Goal: Information Seeking & Learning: Learn about a topic

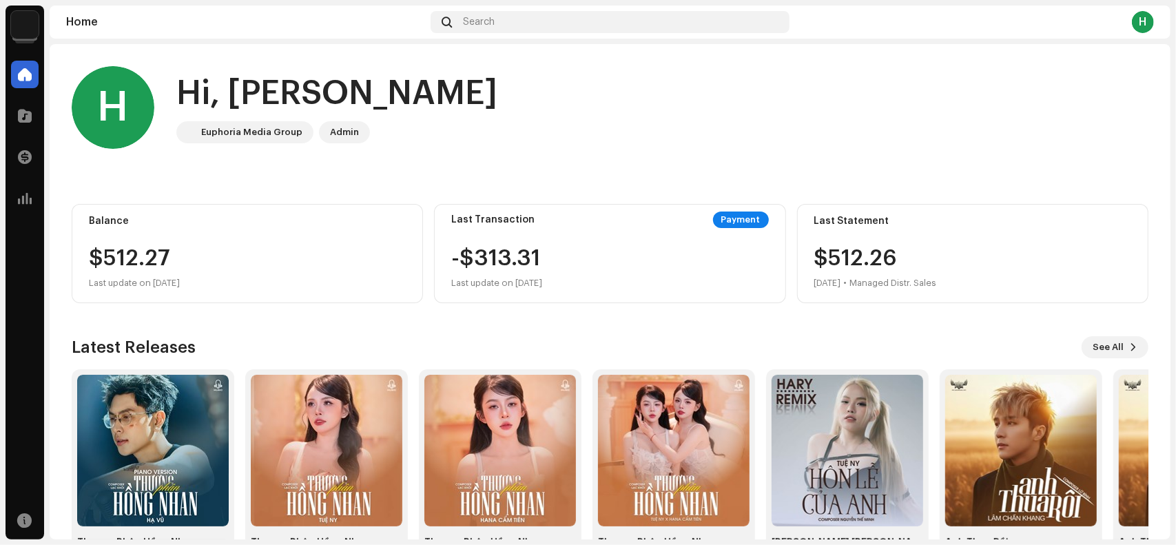
click at [1146, 23] on div "H" at bounding box center [1143, 22] width 22 height 22
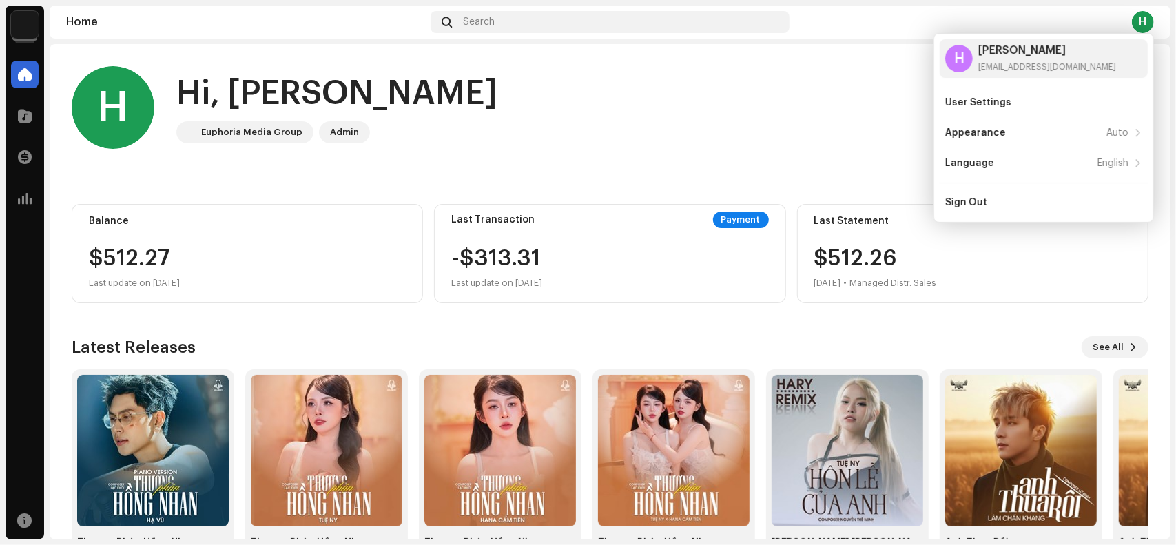
click at [771, 134] on div "H Hi, Huy Binh Euphoria Media Group Admin" at bounding box center [610, 107] width 1077 height 83
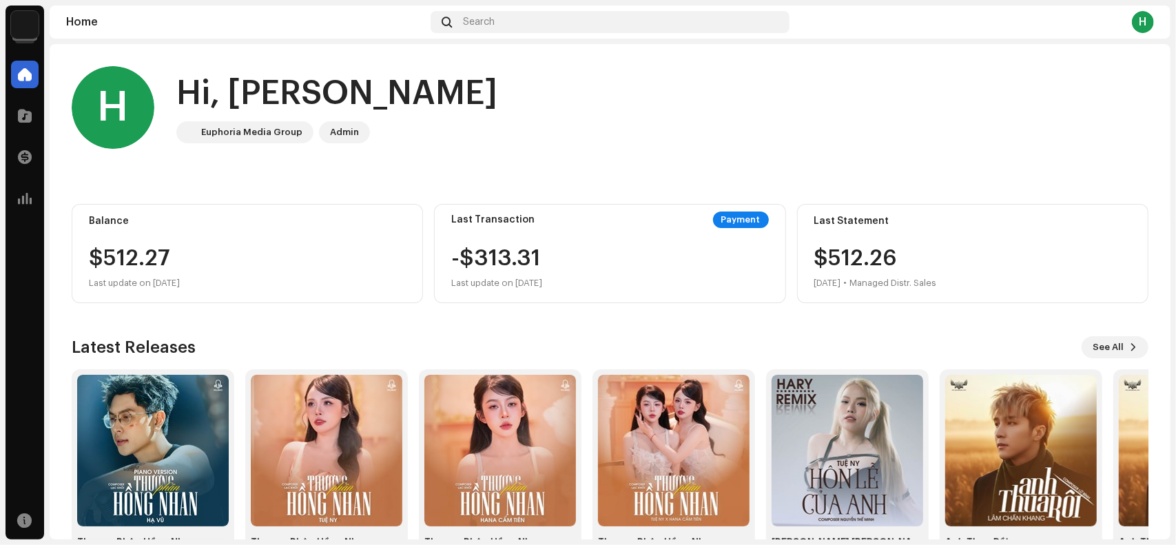
click at [29, 25] on img at bounding box center [25, 25] width 28 height 28
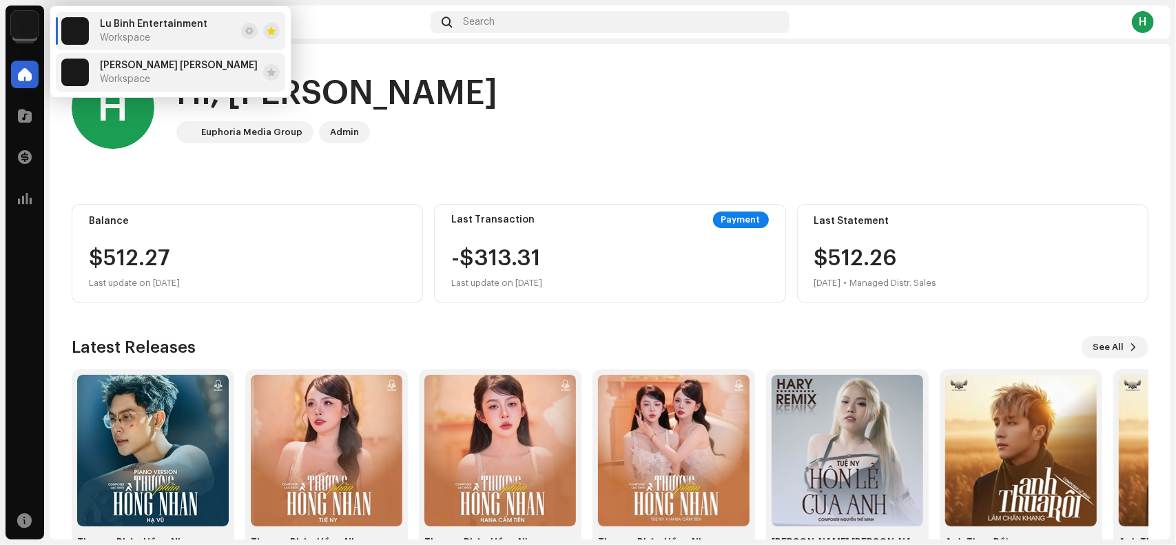
click at [158, 68] on span "[PERSON_NAME]" at bounding box center [179, 65] width 158 height 11
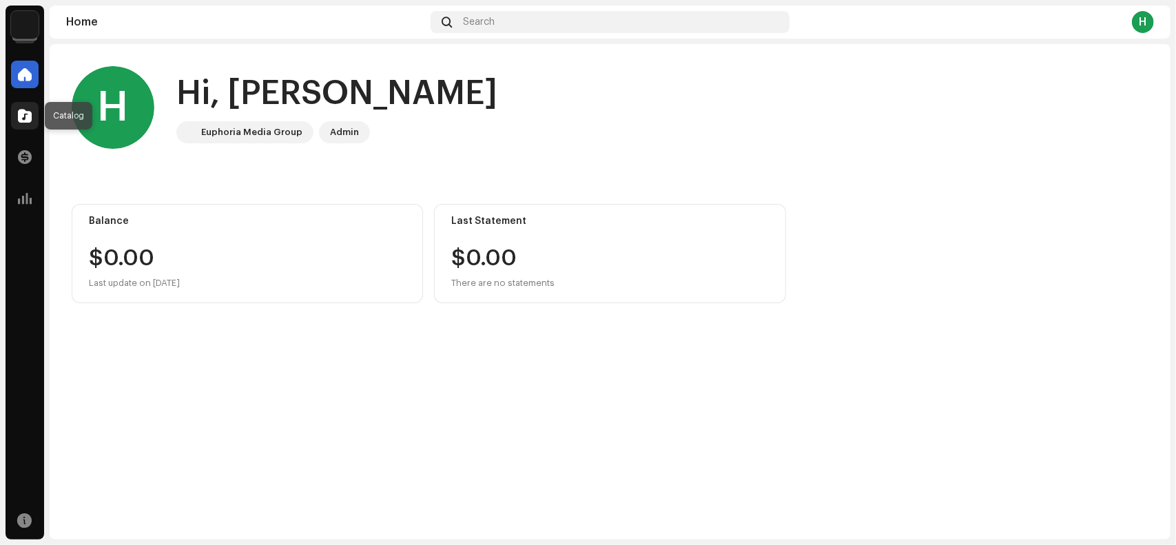
click at [22, 114] on span at bounding box center [25, 115] width 14 height 11
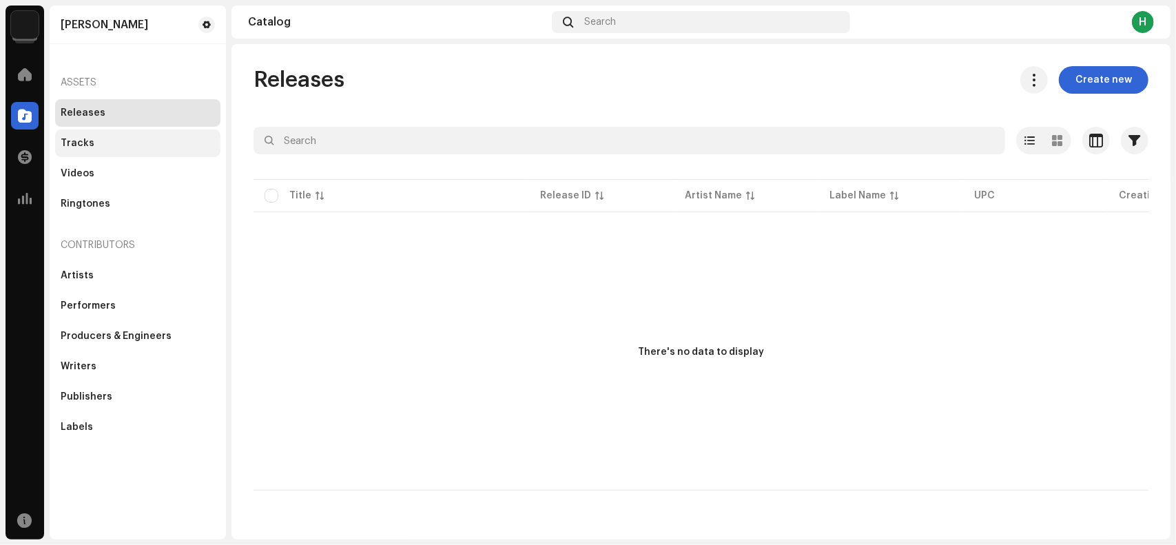
click at [87, 138] on div "Tracks" at bounding box center [78, 143] width 34 height 11
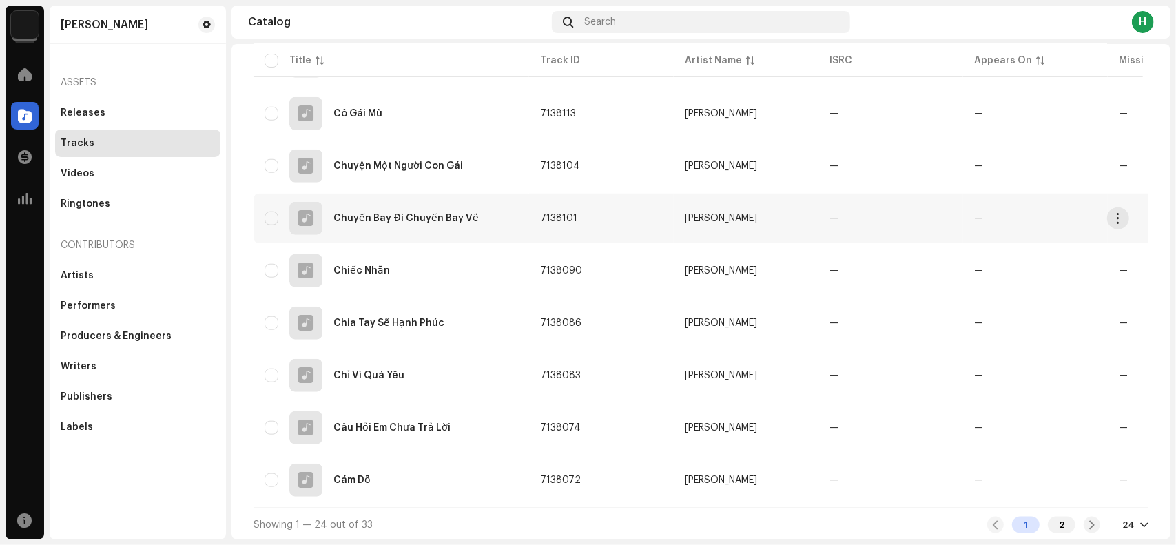
scroll to position [974, 0]
click at [1051, 526] on div "2" at bounding box center [1062, 523] width 28 height 17
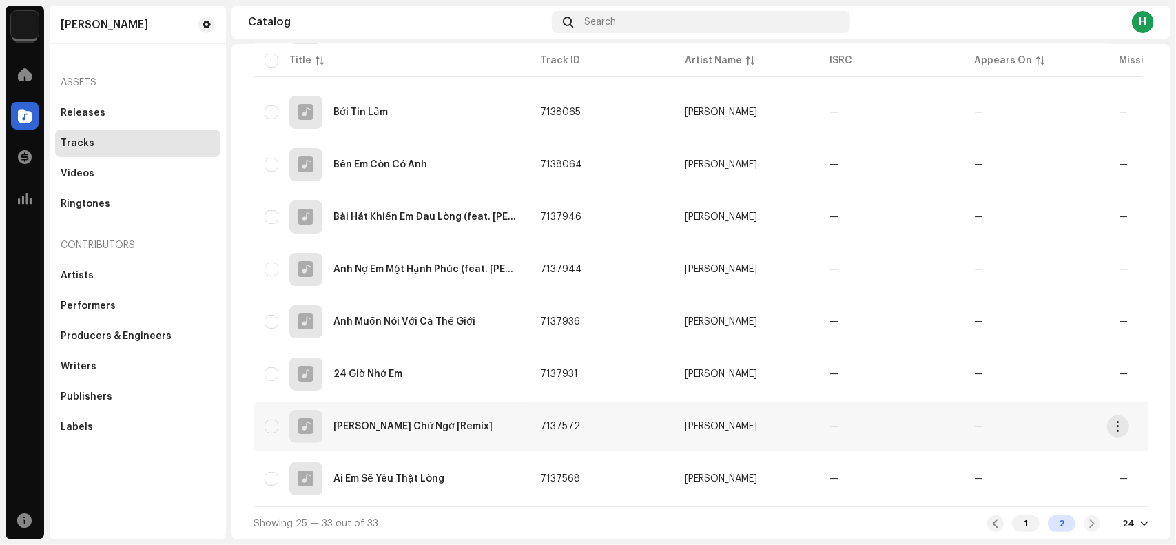
scroll to position [189, 0]
click at [1083, 523] on div "1 2" at bounding box center [1043, 523] width 113 height 17
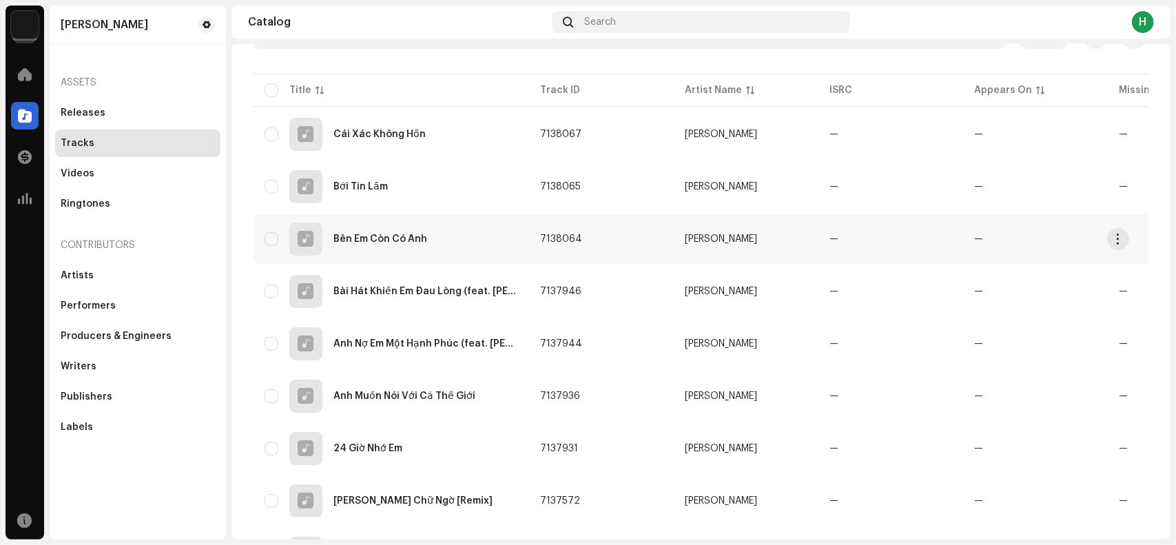
scroll to position [0, 0]
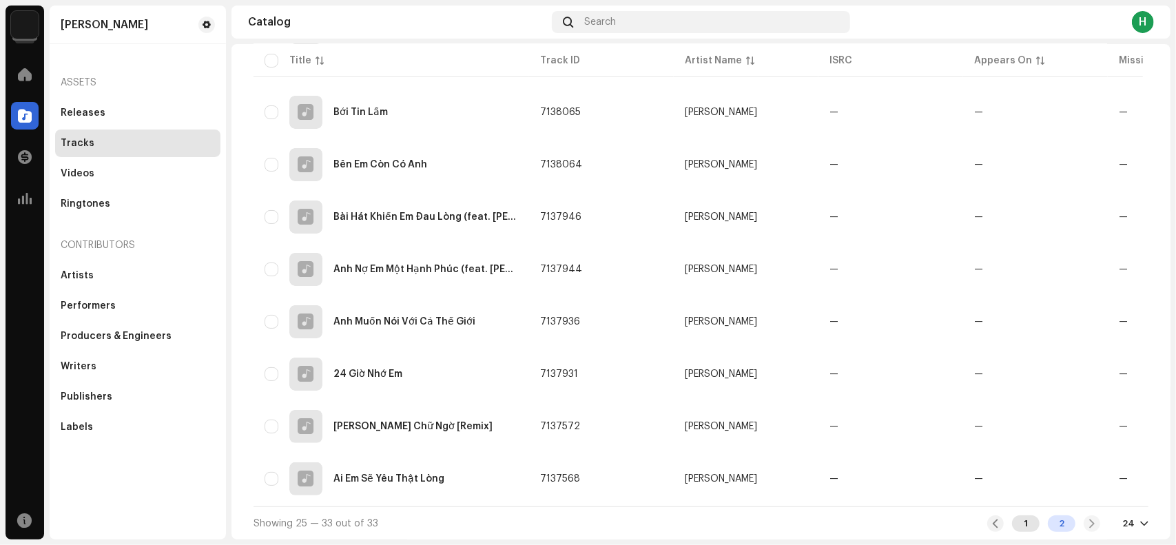
click at [1016, 527] on div "1" at bounding box center [1026, 523] width 28 height 17
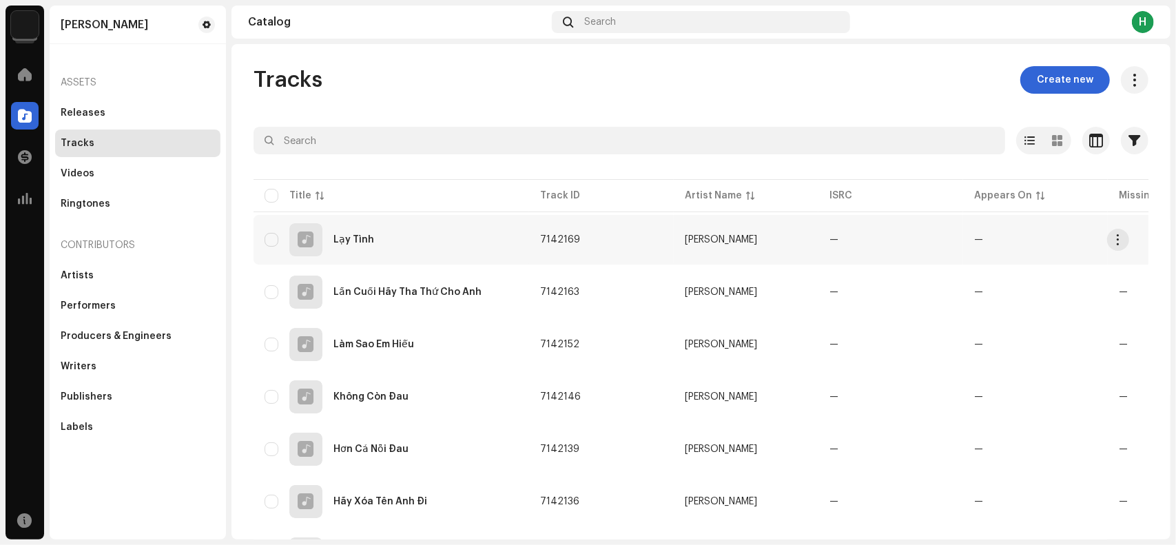
click at [358, 242] on div "Lạy Tình" at bounding box center [353, 240] width 41 height 10
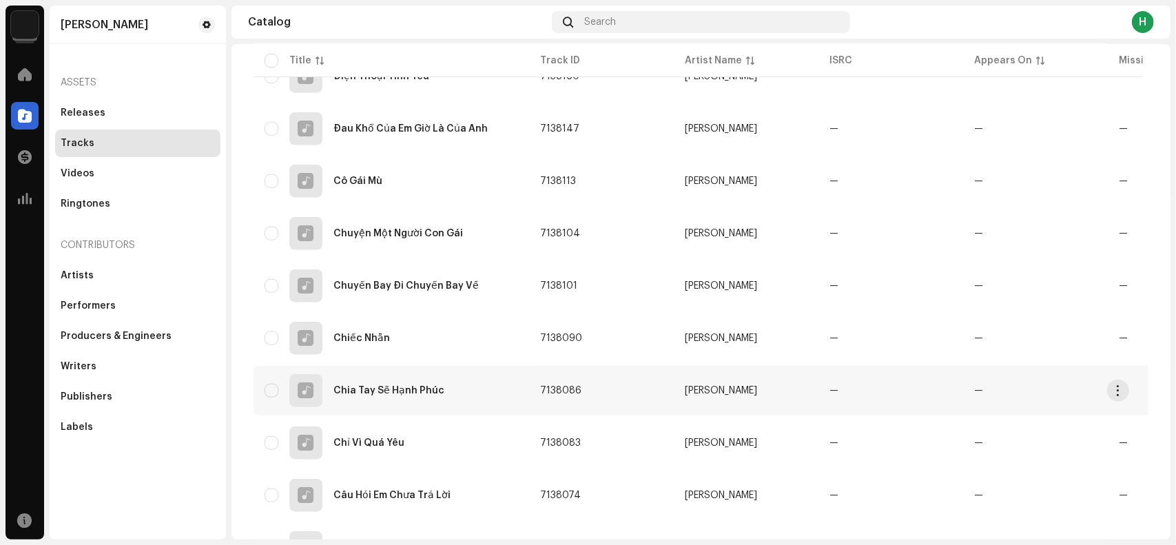
scroll to position [974, 0]
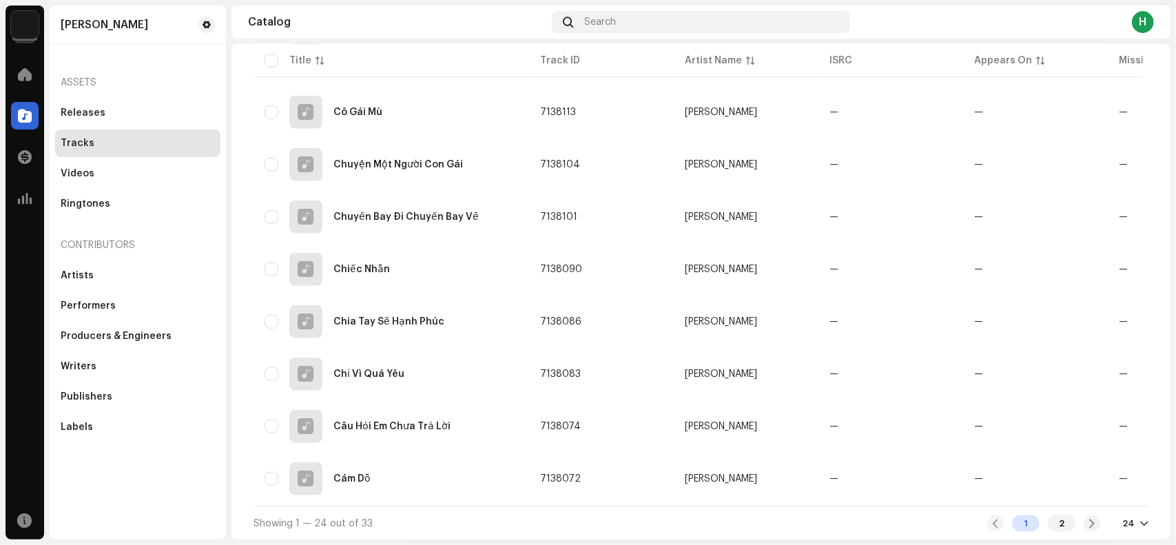
click at [1140, 520] on div at bounding box center [1144, 523] width 8 height 11
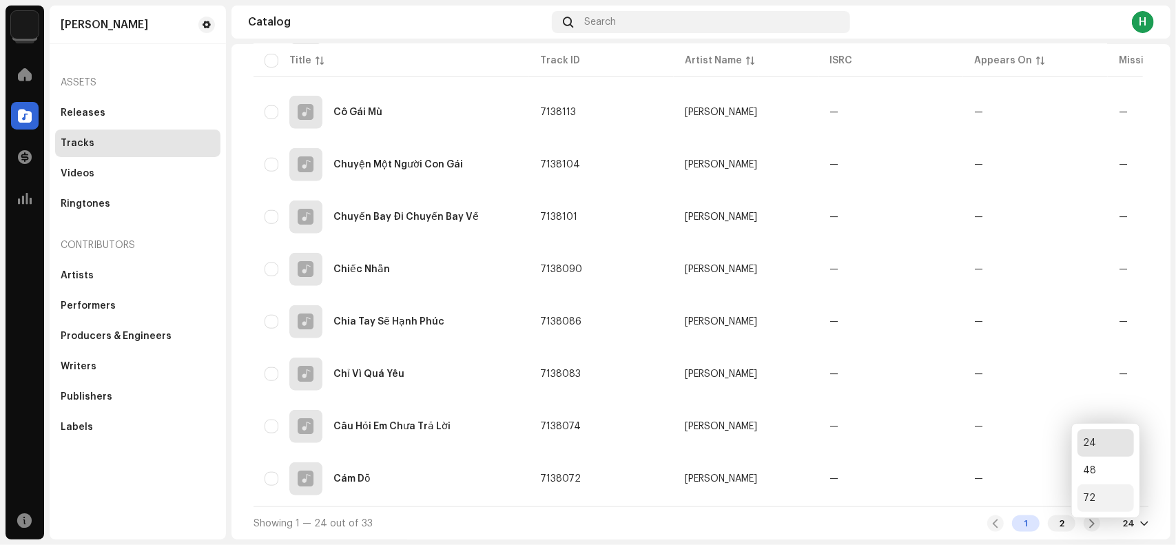
click at [1089, 495] on div "72" at bounding box center [1106, 498] width 56 height 28
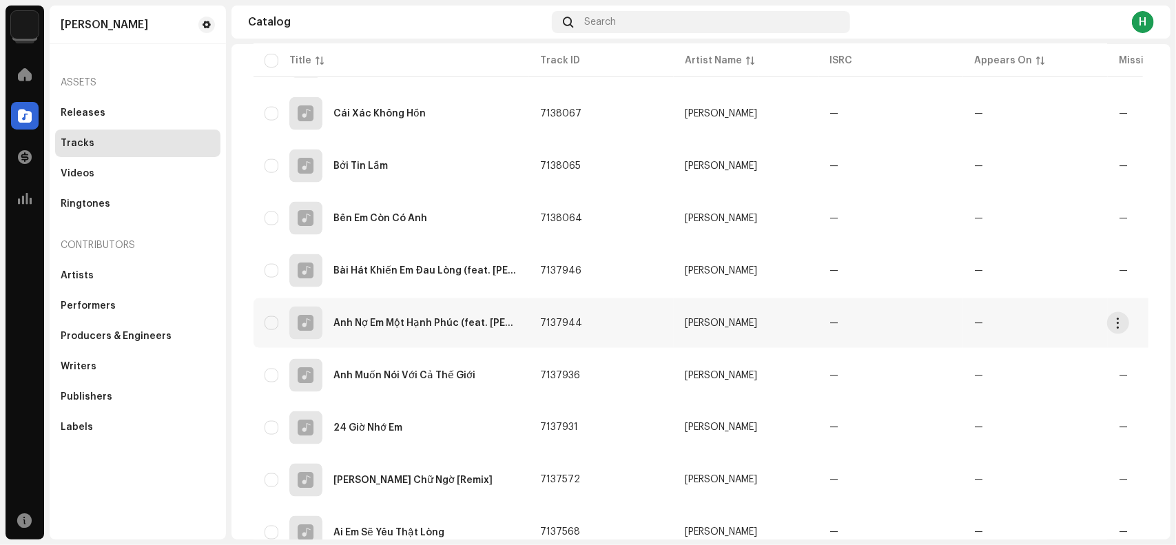
scroll to position [1445, 0]
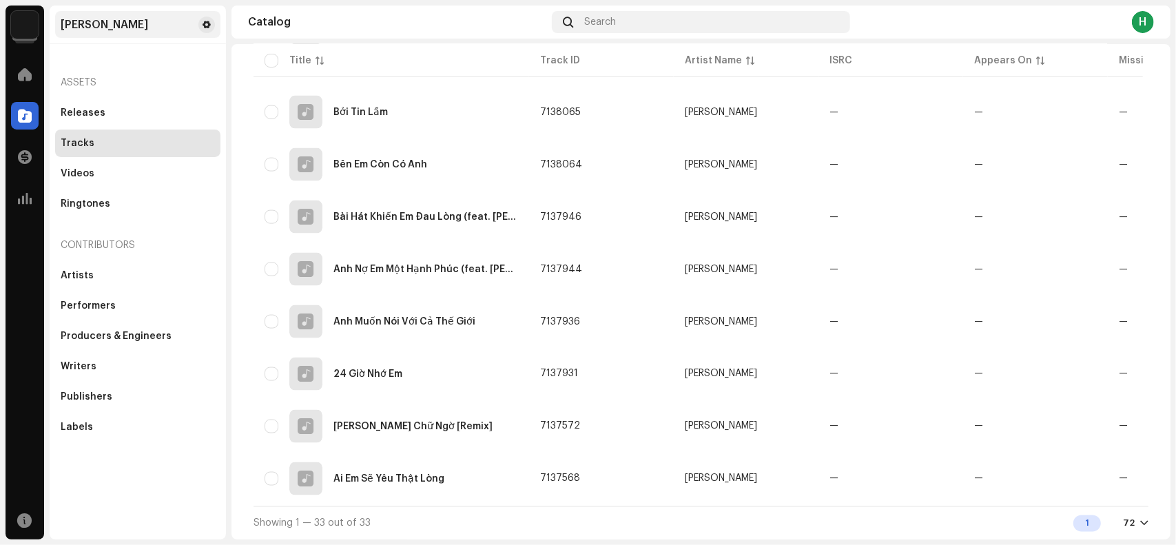
click at [132, 25] on div "[PERSON_NAME]" at bounding box center [105, 24] width 88 height 11
click at [148, 26] on div "[PERSON_NAME]" at bounding box center [105, 24] width 88 height 11
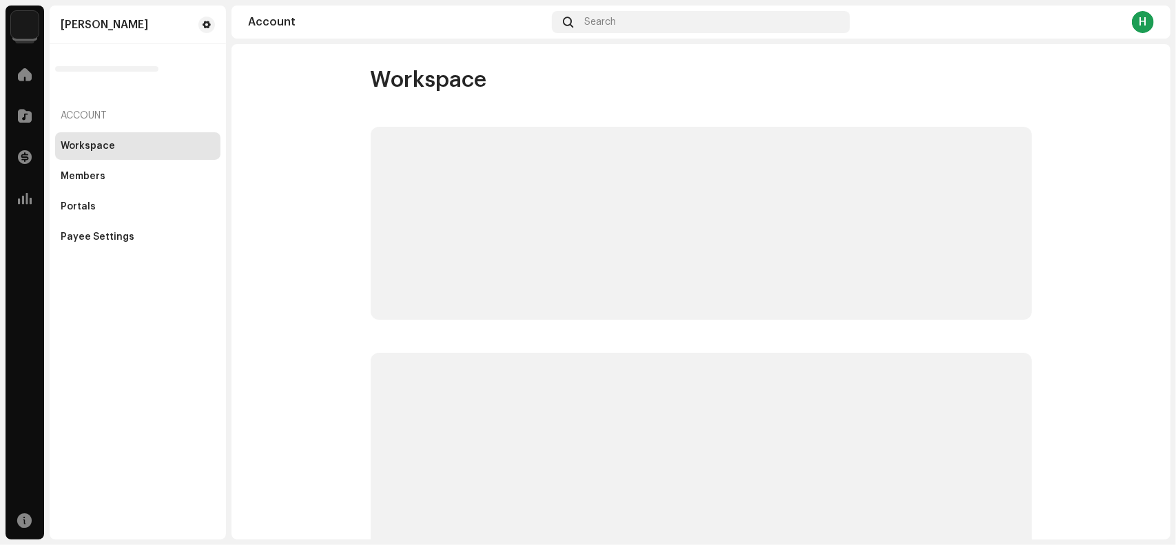
click at [25, 28] on img at bounding box center [25, 25] width 28 height 28
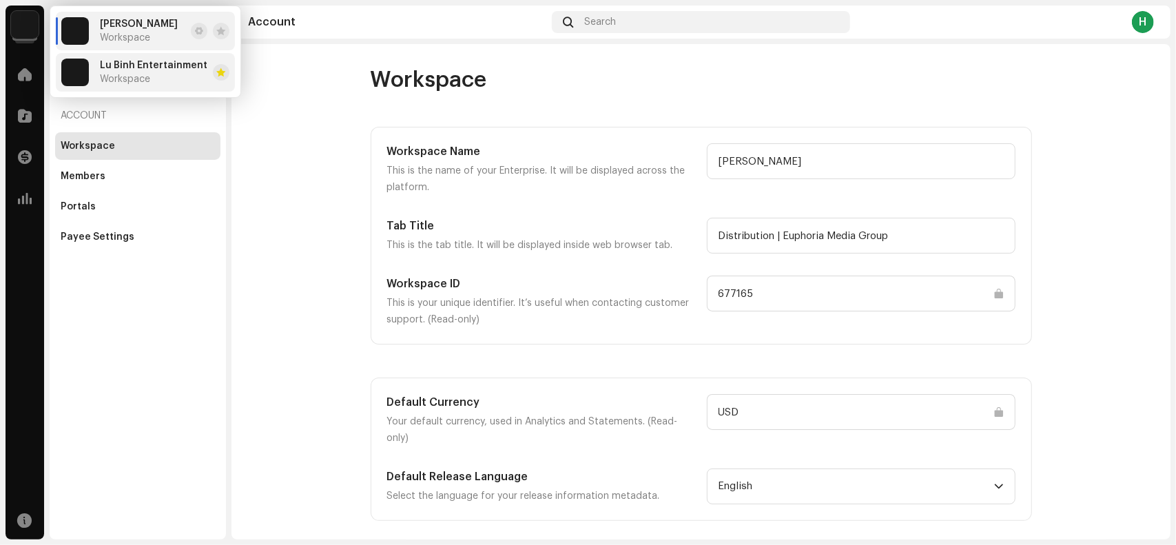
click at [134, 68] on span "Lu Binh Entertainment" at bounding box center [153, 65] width 107 height 11
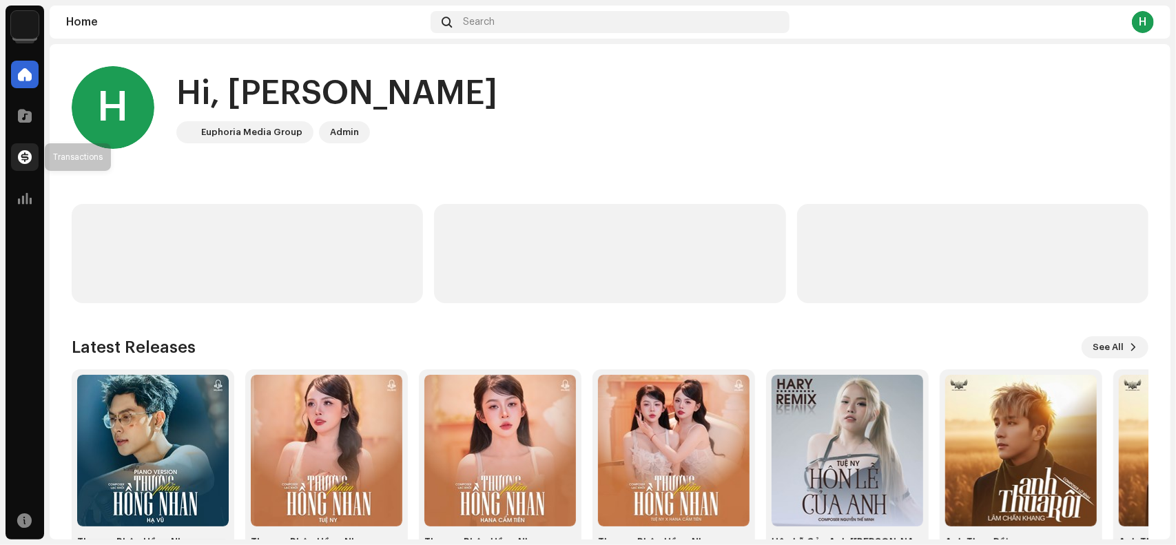
click at [23, 155] on span at bounding box center [25, 157] width 14 height 11
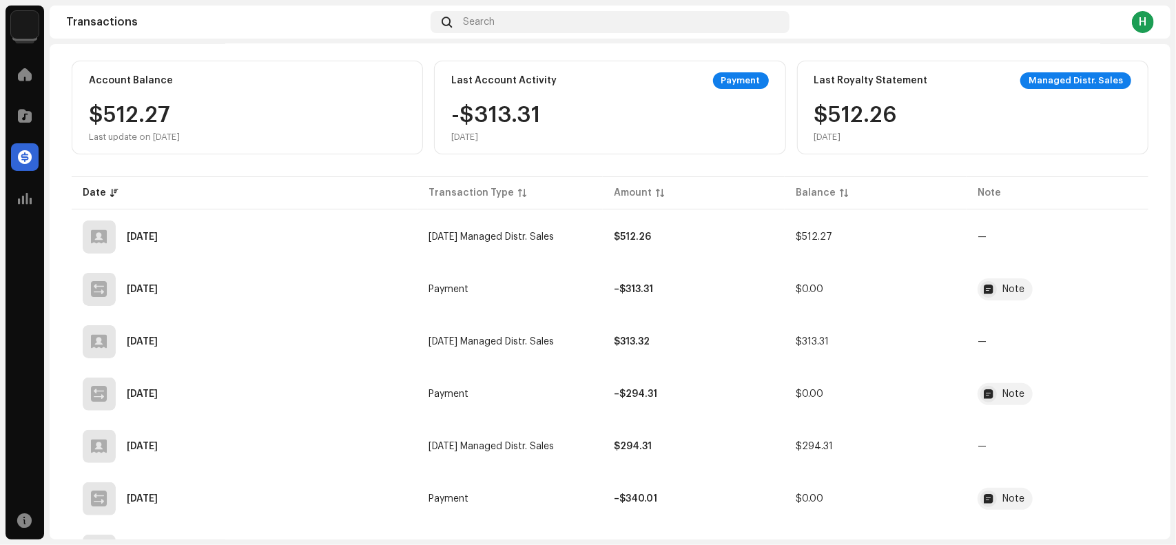
scroll to position [138, 0]
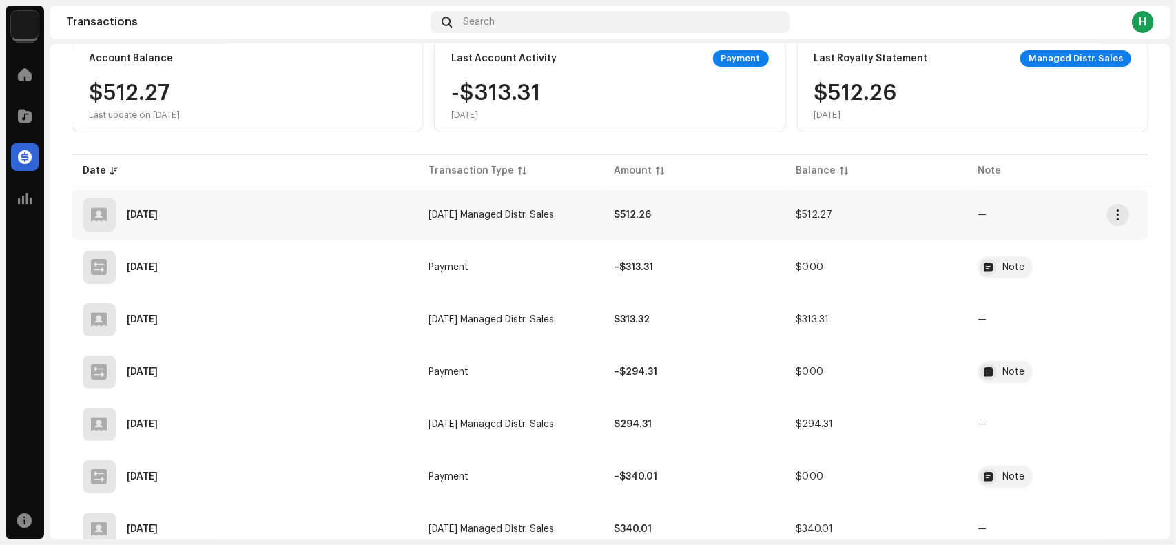
click at [153, 209] on div "Oct 3, 2025" at bounding box center [245, 214] width 325 height 33
click at [158, 214] on div "Oct 3, 2025" at bounding box center [142, 215] width 31 height 10
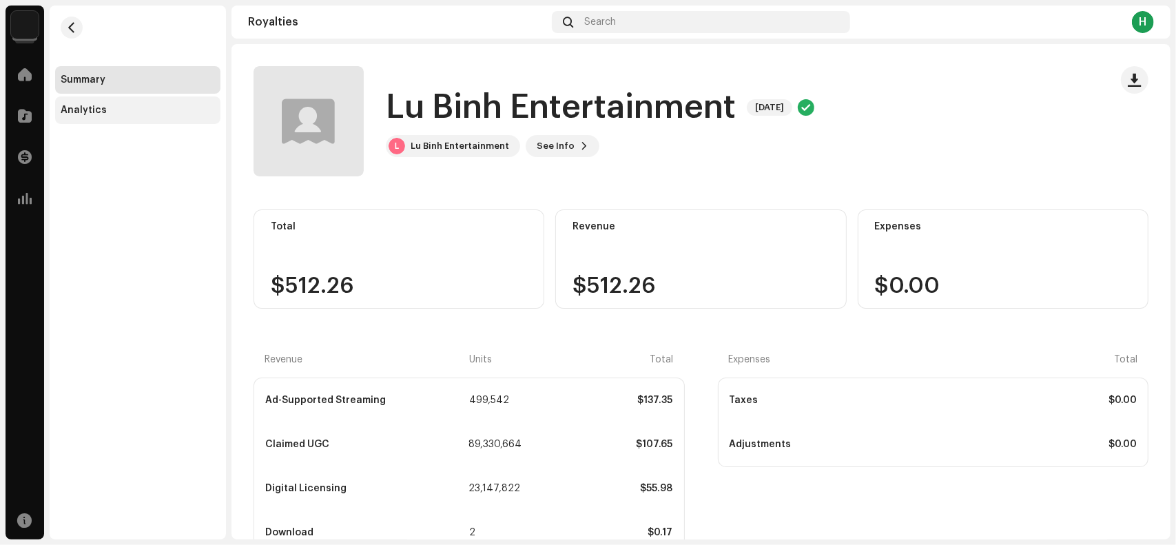
click at [83, 111] on div "Analytics" at bounding box center [84, 110] width 46 height 11
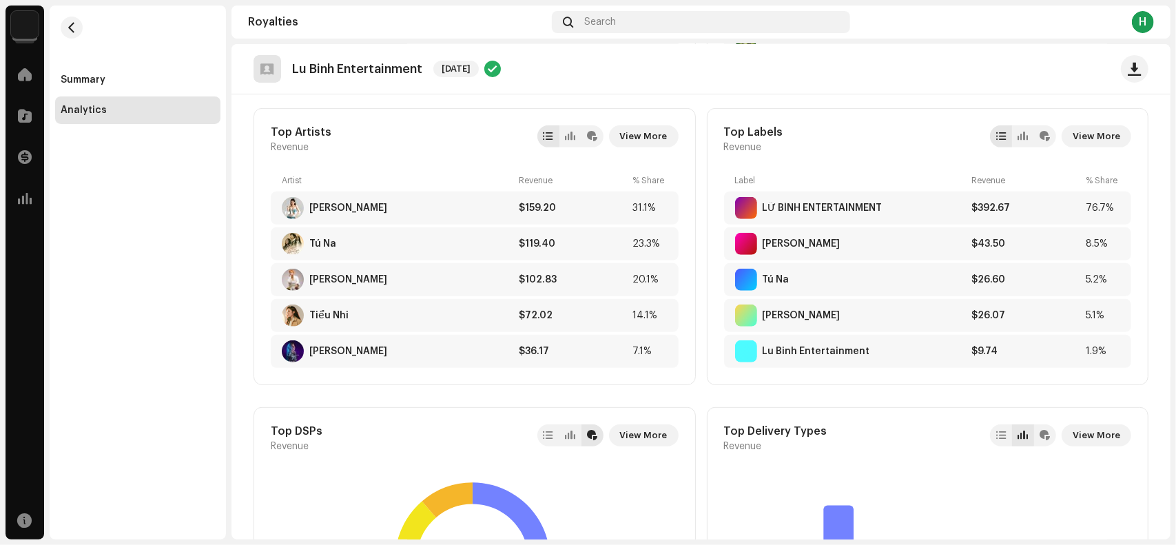
scroll to position [276, 0]
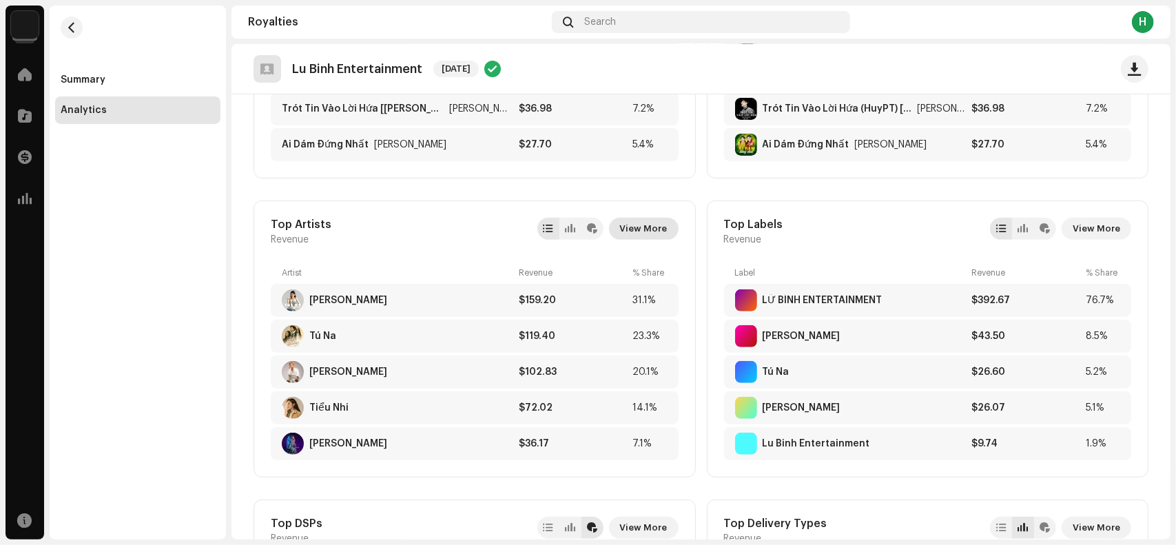
click at [650, 228] on span "View More" at bounding box center [644, 229] width 48 height 28
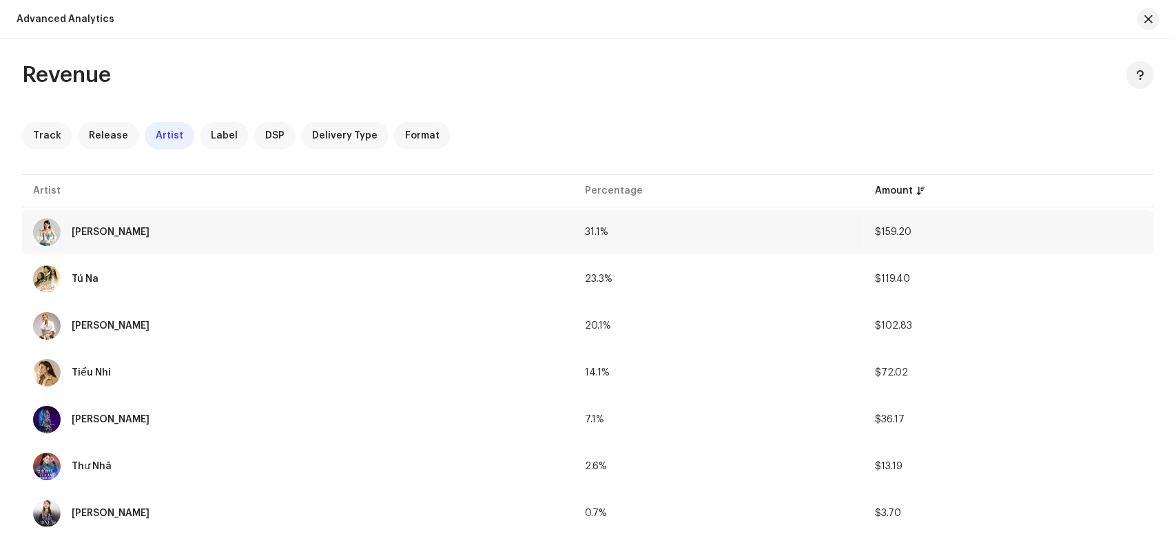
drag, startPoint x: 867, startPoint y: 231, endPoint x: 910, endPoint y: 228, distance: 42.8
click at [910, 228] on td "$159.20" at bounding box center [1009, 232] width 290 height 44
click at [912, 230] on td "$159.20" at bounding box center [1009, 232] width 290 height 44
click at [911, 230] on td "$159.20" at bounding box center [1009, 232] width 290 height 44
click at [890, 229] on span "$159.20" at bounding box center [893, 232] width 37 height 10
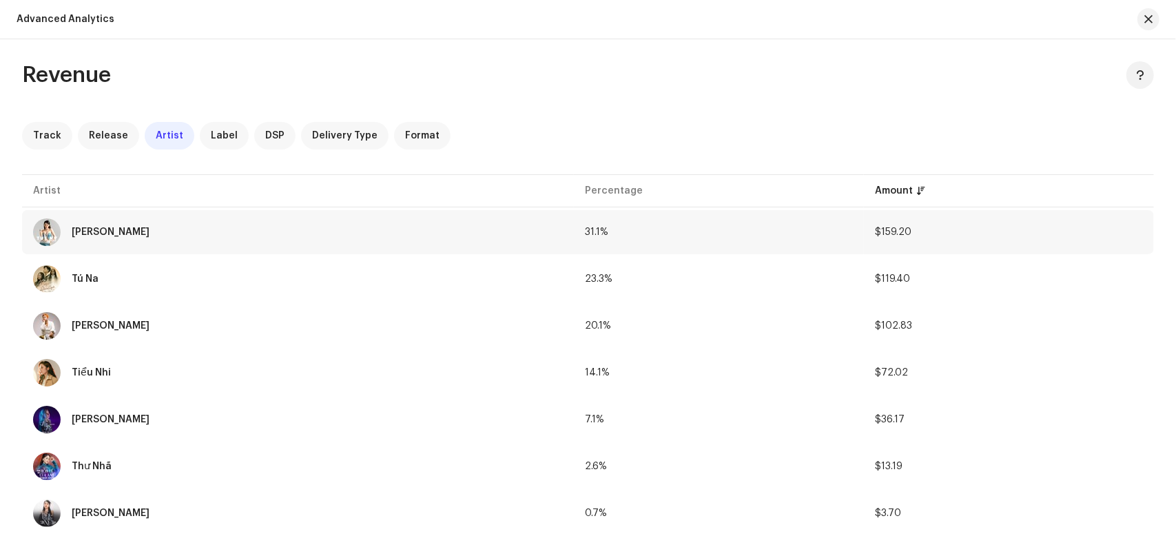
click at [882, 229] on span "$159.20" at bounding box center [893, 232] width 37 height 10
drag, startPoint x: 916, startPoint y: 229, endPoint x: 878, endPoint y: 232, distance: 38.0
click at [878, 232] on td "$159.20" at bounding box center [1009, 232] width 290 height 44
copy span "159.20"
drag, startPoint x: 909, startPoint y: 274, endPoint x: 875, endPoint y: 279, distance: 34.2
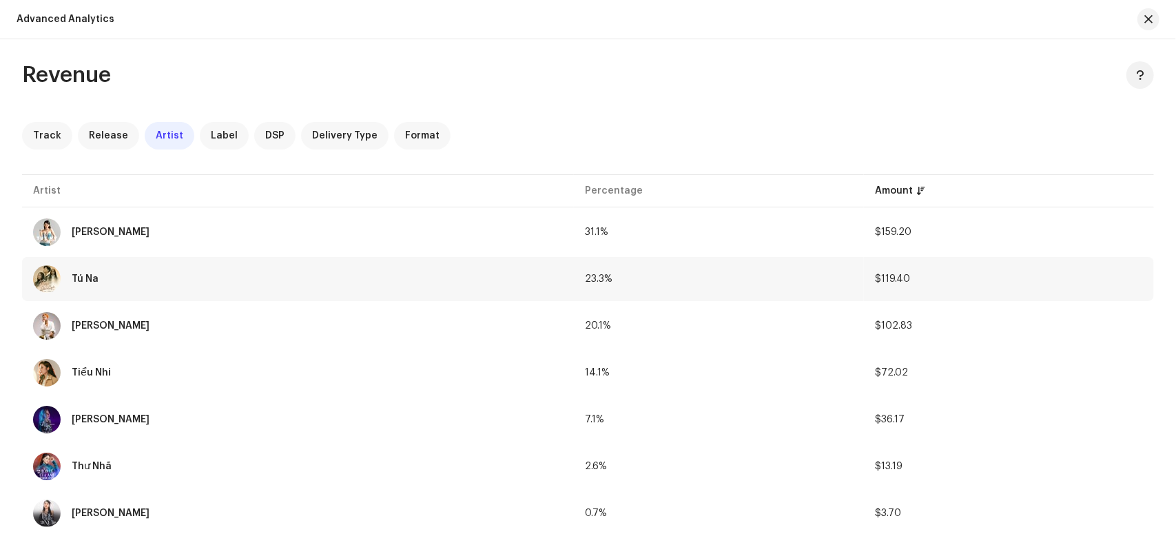
click at [875, 279] on td "$119.40" at bounding box center [1009, 279] width 290 height 44
copy span "119.40"
drag, startPoint x: 914, startPoint y: 320, endPoint x: 879, endPoint y: 326, distance: 35.0
click at [879, 326] on td "$102.83" at bounding box center [1009, 326] width 290 height 44
copy span "102.83"
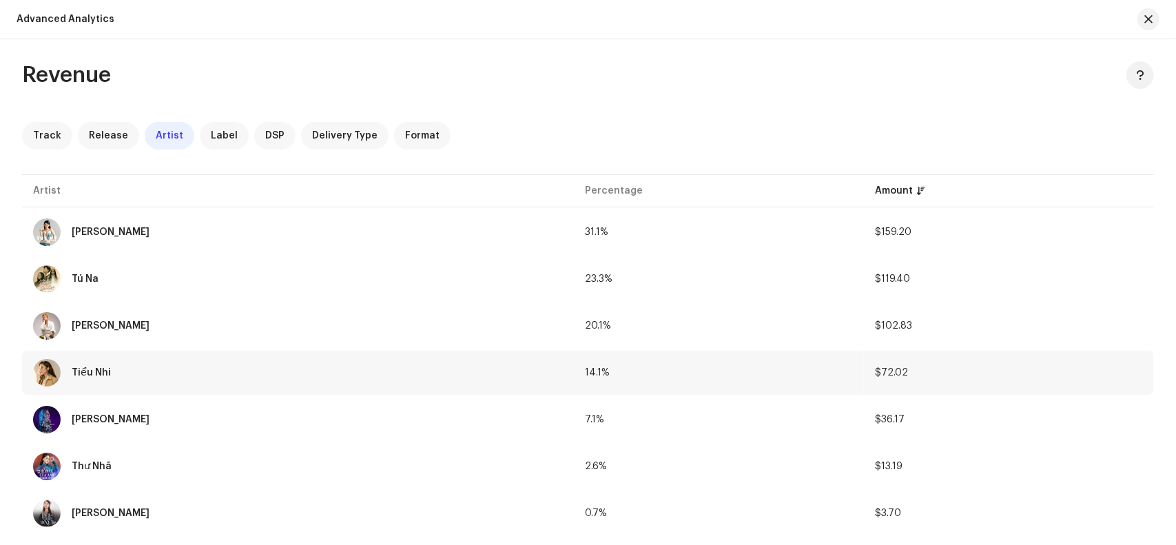
drag, startPoint x: 909, startPoint y: 371, endPoint x: 878, endPoint y: 375, distance: 32.0
click at [878, 375] on td "$72.02" at bounding box center [1009, 373] width 290 height 44
copy span "72.02"
drag, startPoint x: 907, startPoint y: 414, endPoint x: 881, endPoint y: 415, distance: 26.2
click at [881, 415] on td "$36.17" at bounding box center [1009, 420] width 290 height 44
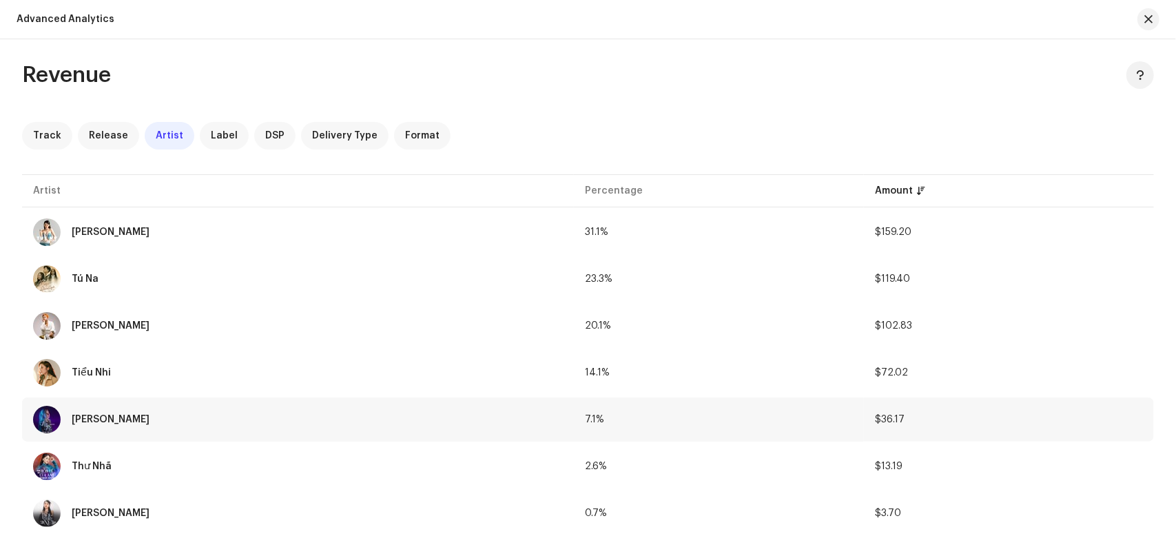
copy span "36.17"
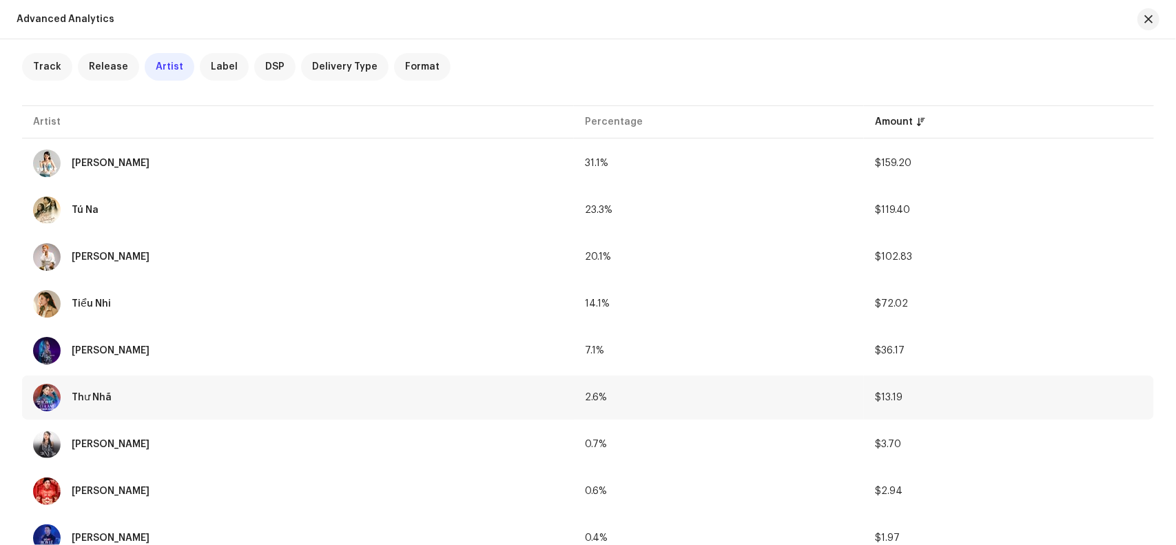
drag, startPoint x: 906, startPoint y: 395, endPoint x: 878, endPoint y: 395, distance: 28.2
click at [878, 395] on td "$13.19" at bounding box center [1009, 397] width 290 height 44
copy span "13.19"
drag, startPoint x: 904, startPoint y: 442, endPoint x: 877, endPoint y: 443, distance: 26.9
click at [877, 443] on td "$3.70" at bounding box center [1009, 444] width 290 height 44
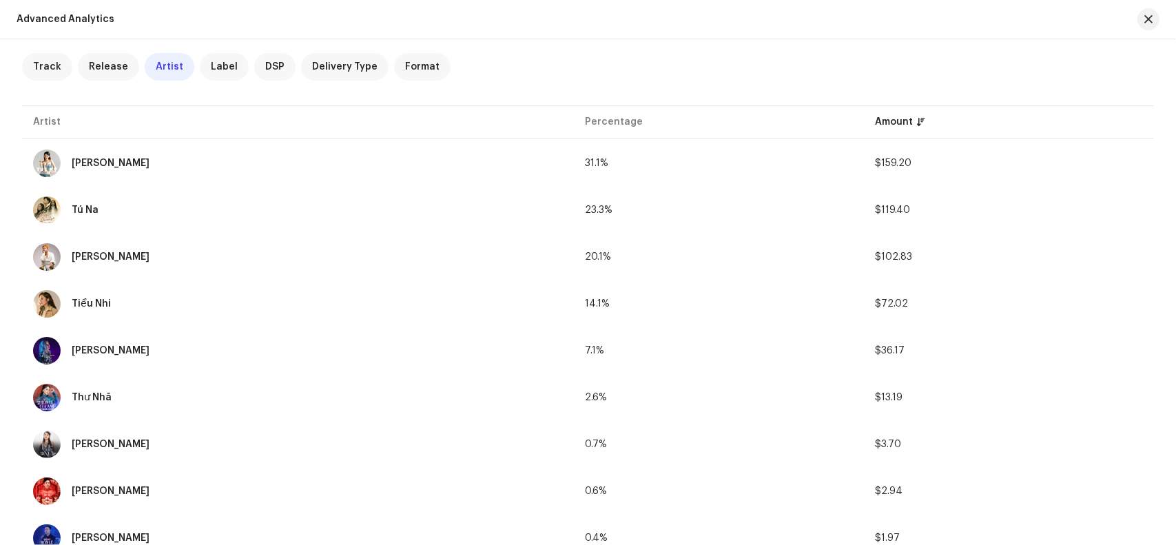
copy span "3.70"
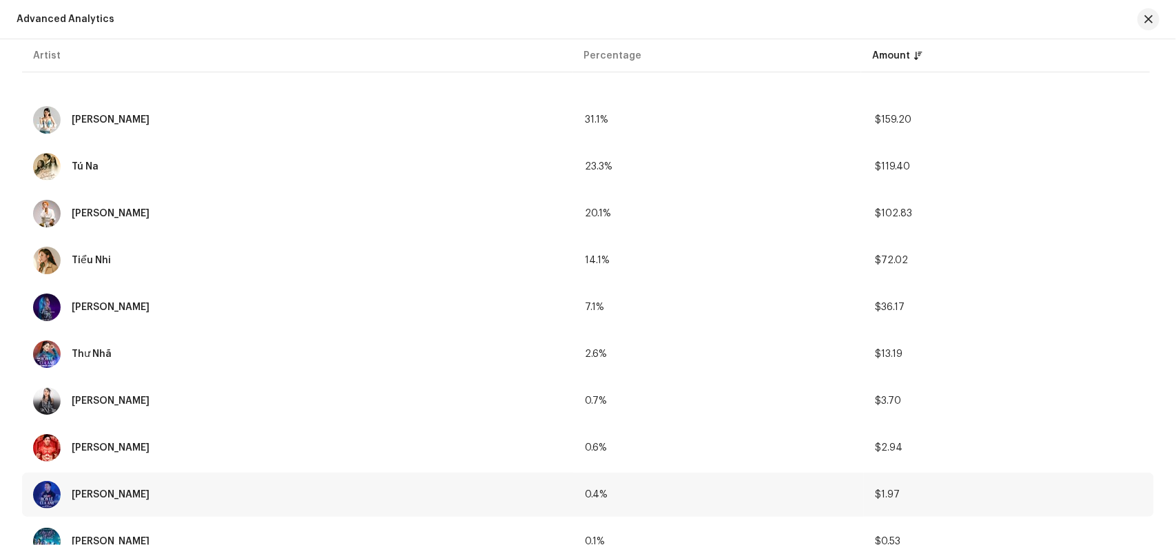
scroll to position [138, 0]
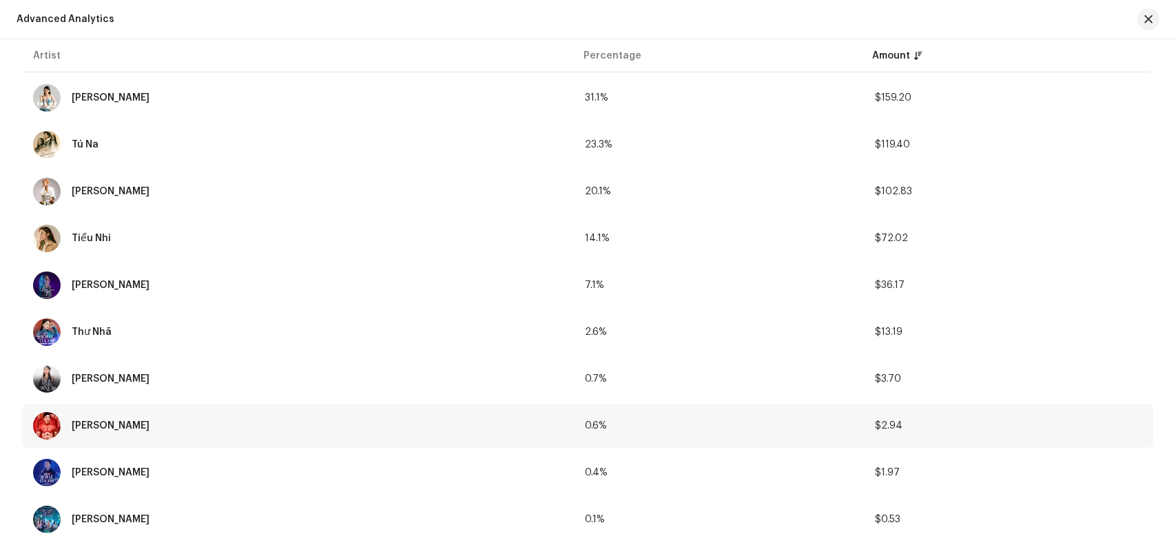
drag, startPoint x: 909, startPoint y: 426, endPoint x: 876, endPoint y: 428, distance: 33.1
click at [876, 428] on td "$2.94" at bounding box center [1009, 426] width 290 height 44
copy span "2.94"
drag, startPoint x: 894, startPoint y: 475, endPoint x: 879, endPoint y: 478, distance: 14.9
click at [879, 478] on td "$1.97" at bounding box center [1009, 473] width 290 height 44
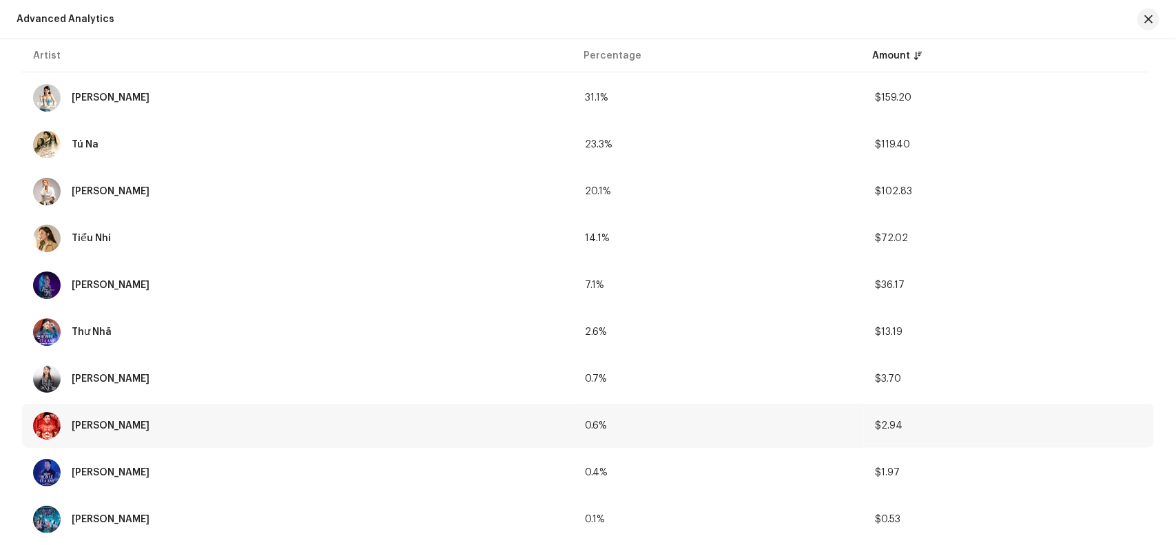
copy span "1.97"
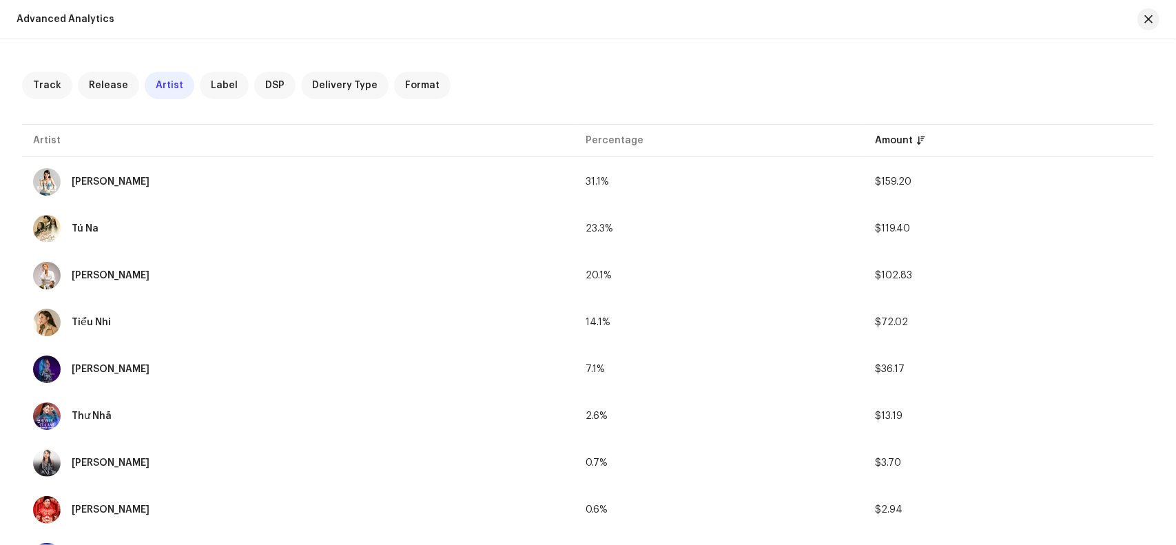
scroll to position [0, 0]
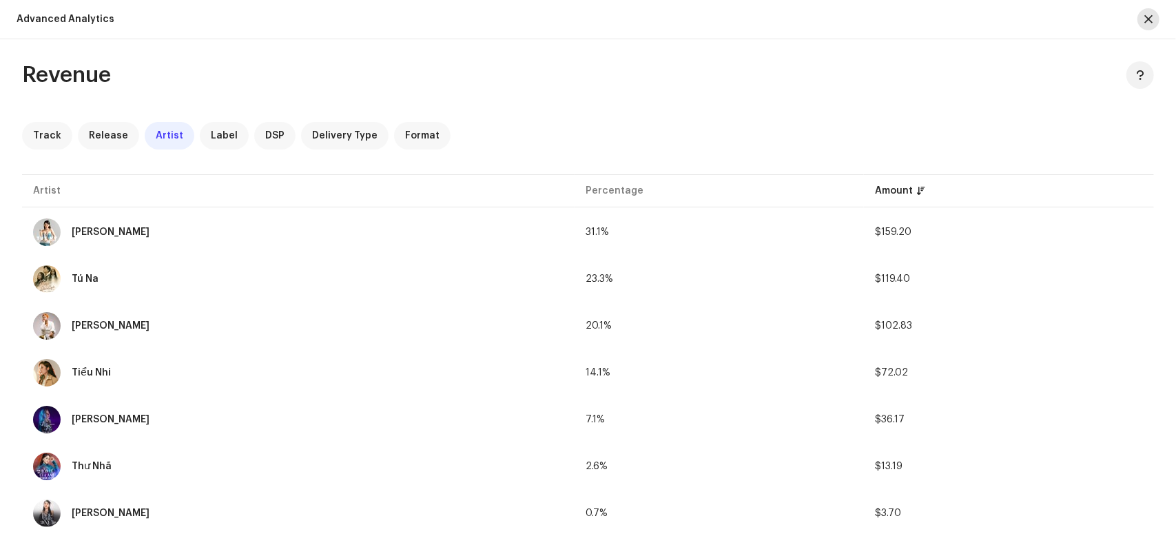
click at [1153, 21] on button "button" at bounding box center [1149, 19] width 22 height 22
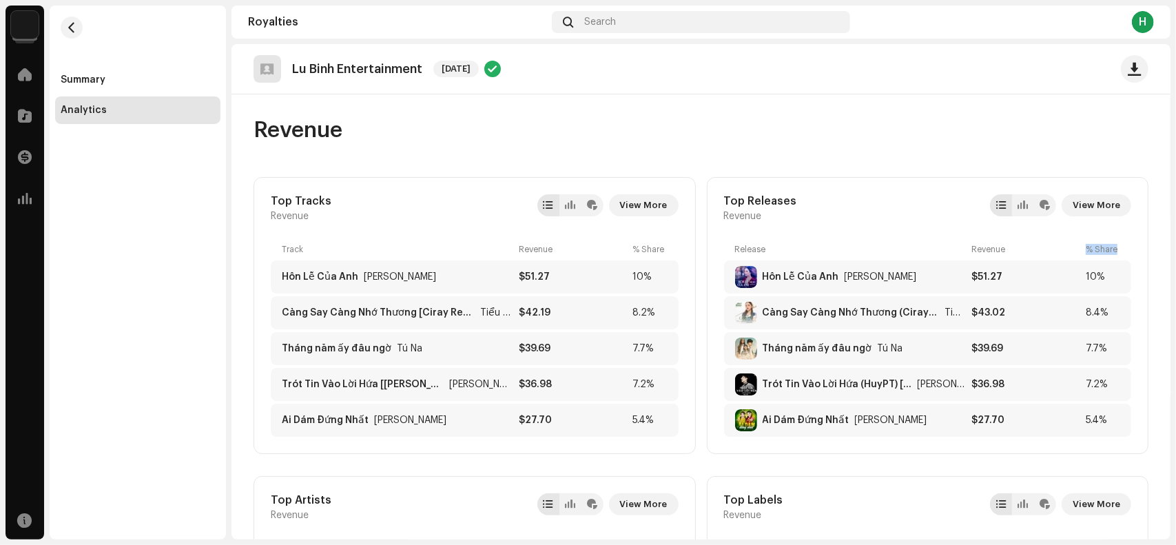
drag, startPoint x: 1072, startPoint y: 245, endPoint x: 1116, endPoint y: 243, distance: 44.1
click at [1115, 244] on div "Release Revenue % Share" at bounding box center [928, 249] width 408 height 11
click at [1118, 244] on div "Release Revenue % Share" at bounding box center [928, 249] width 408 height 11
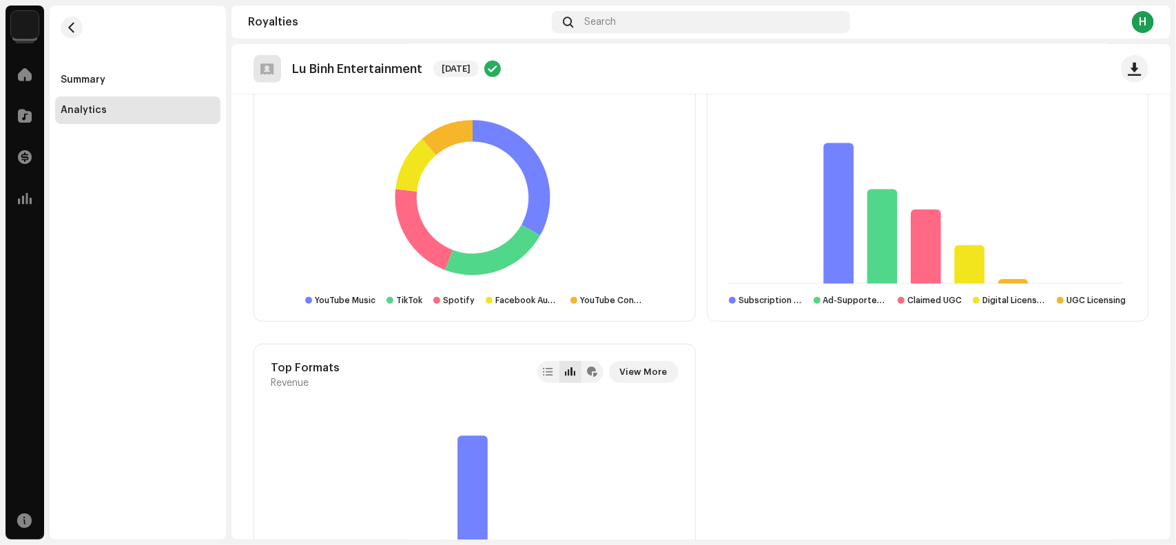
scroll to position [689, 0]
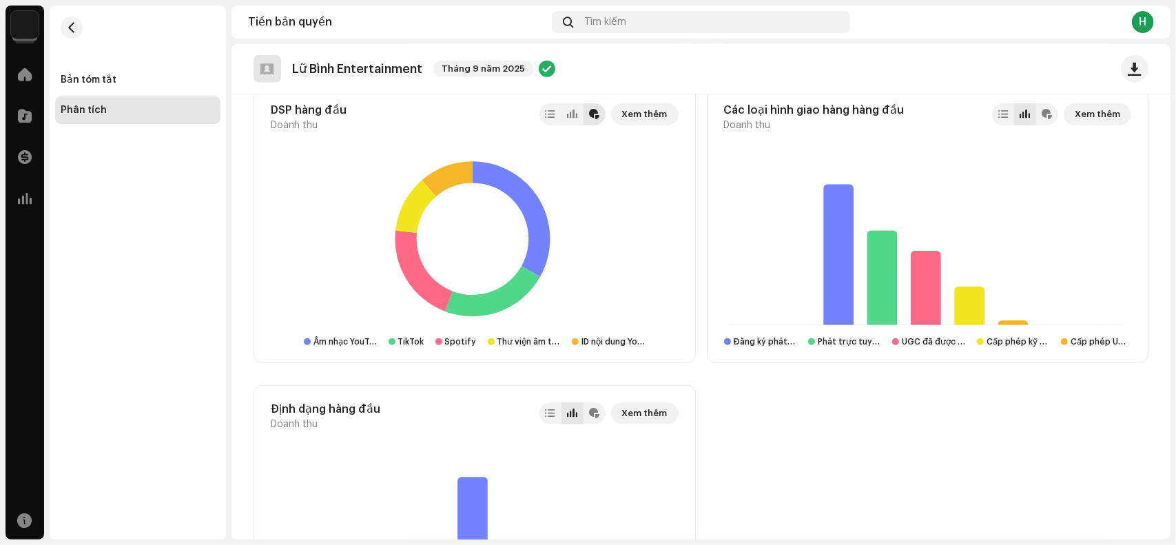
click at [938, 450] on div "Những bài hát hay nhất Doanh thu Xem thêm Theo dõi Doanh thu % Chia sẻ Hôn Lễ C…" at bounding box center [701, 75] width 895 height 1174
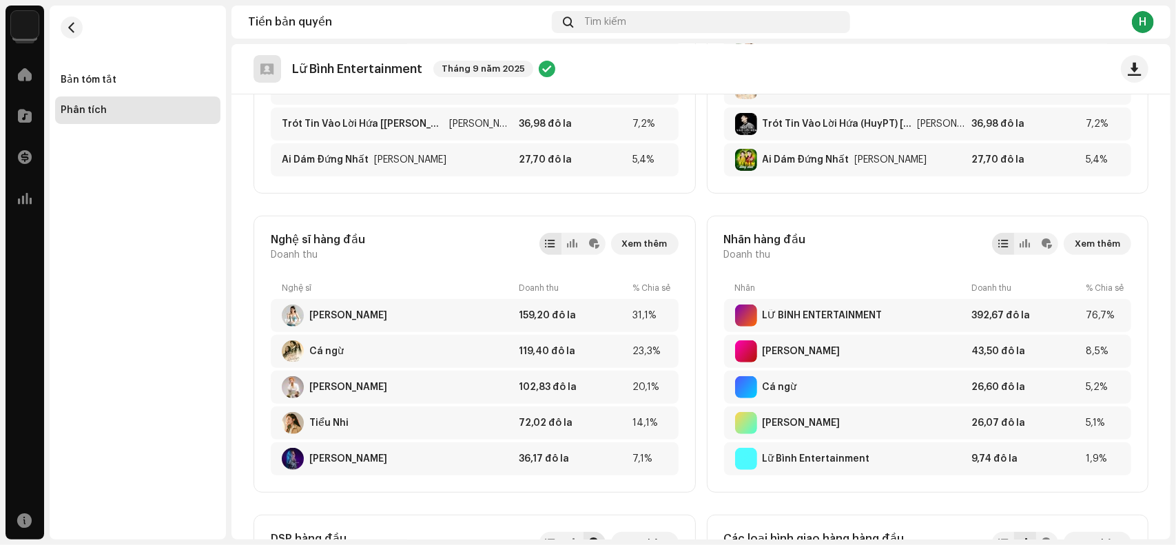
scroll to position [280, 0]
